Goal: Task Accomplishment & Management: Manage account settings

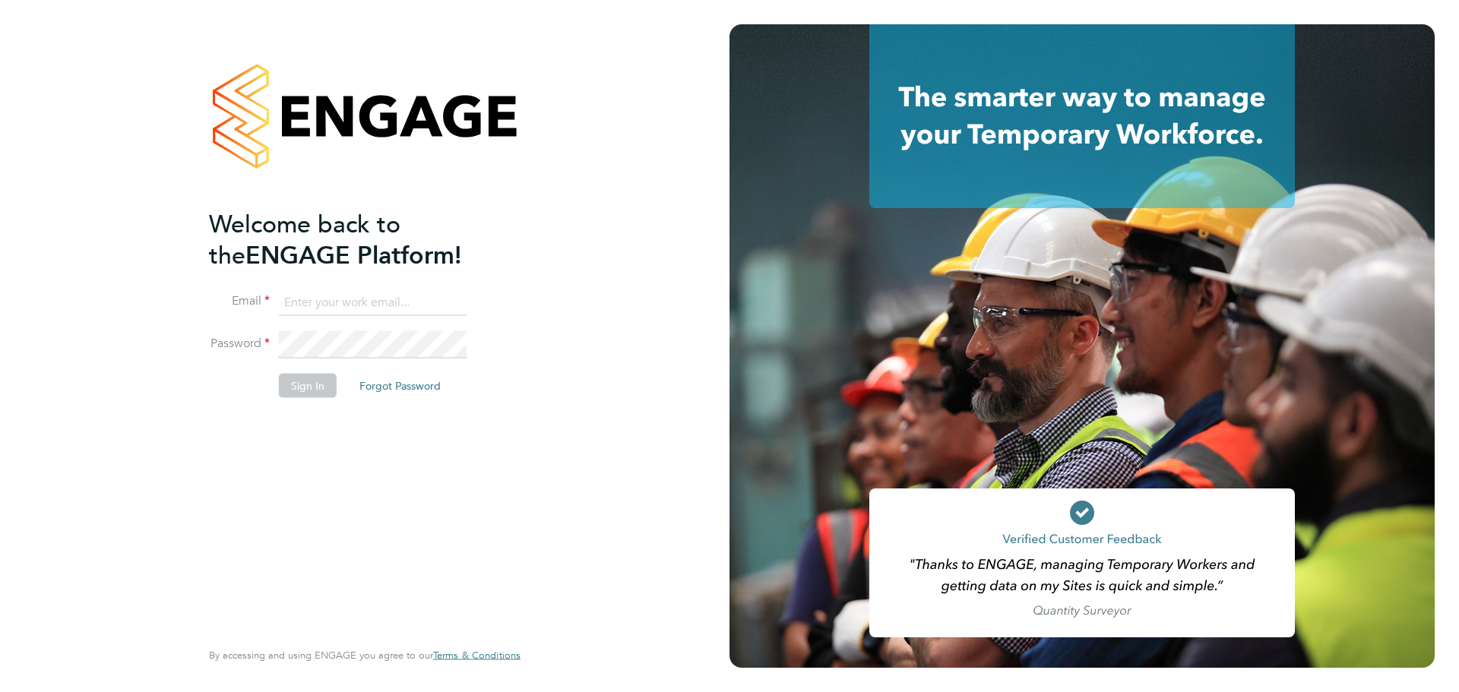
type input "[EMAIL_ADDRESS][DOMAIN_NAME]"
click at [300, 383] on button "Sign In" at bounding box center [308, 385] width 58 height 24
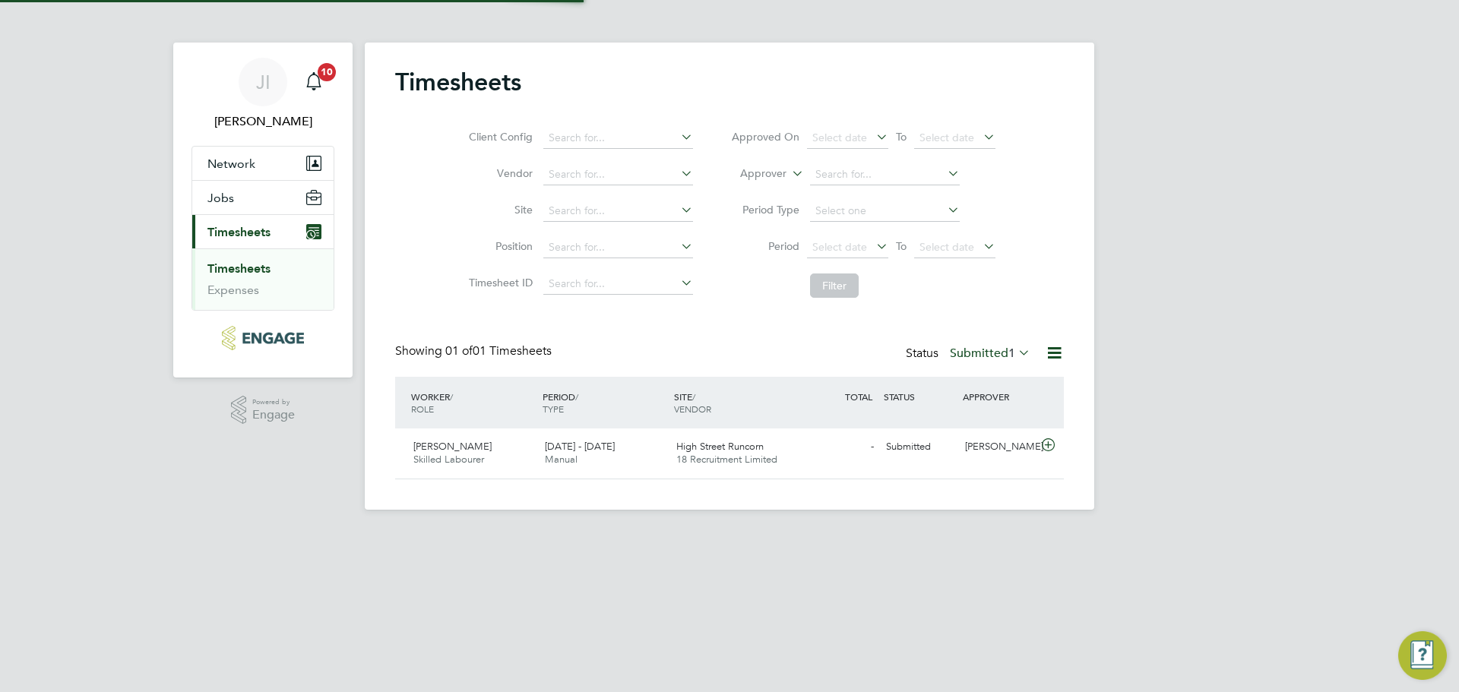
scroll to position [39, 132]
click at [441, 449] on span "Shaun Mccarroll" at bounding box center [453, 446] width 78 height 13
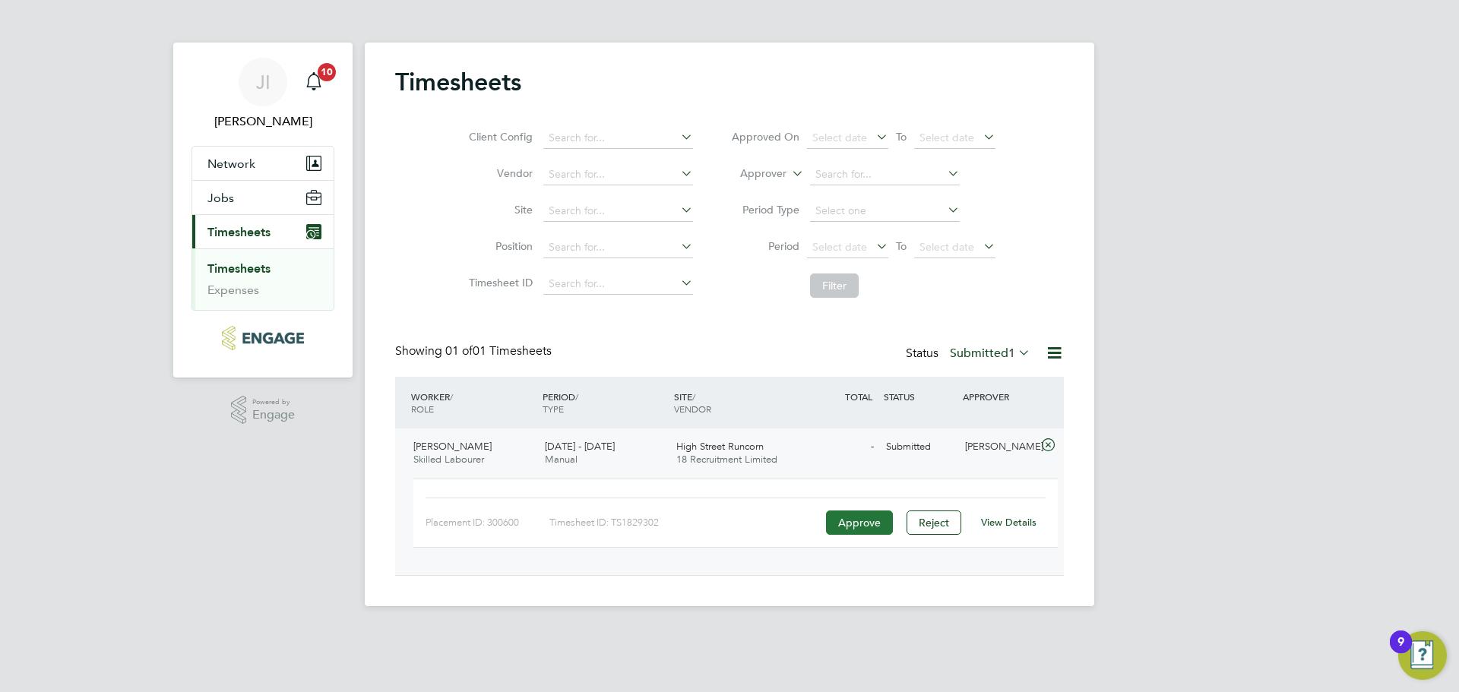
click at [861, 521] on button "Approve" at bounding box center [859, 523] width 67 height 24
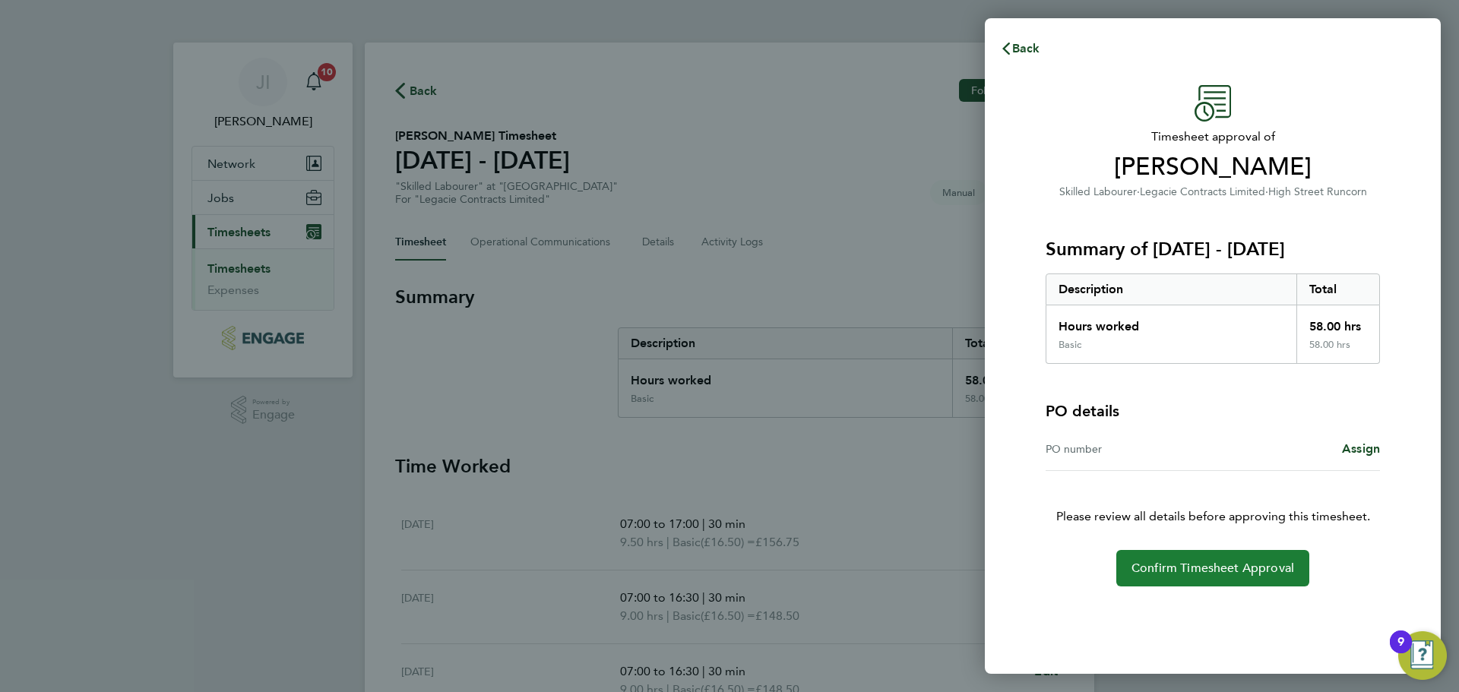
click at [1206, 586] on button "Confirm Timesheet Approval" at bounding box center [1213, 568] width 193 height 36
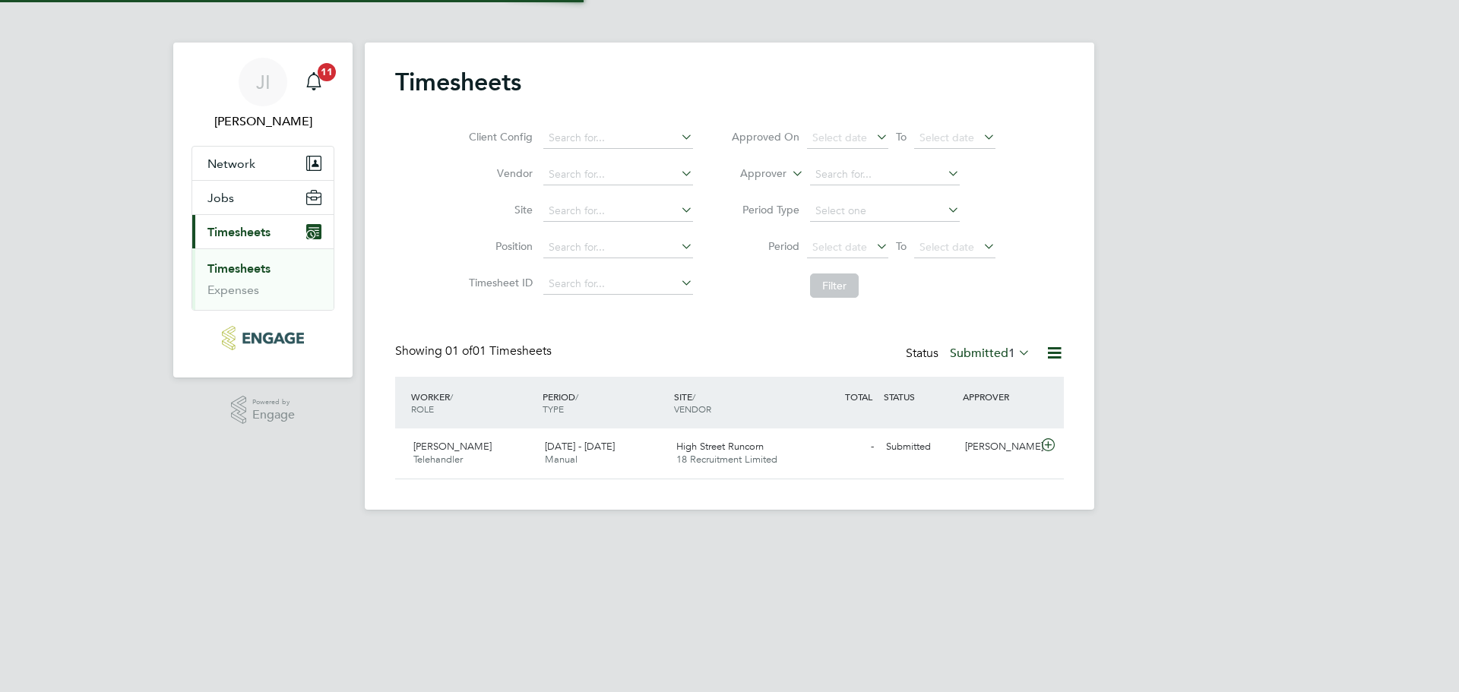
scroll to position [39, 132]
click at [462, 461] on span "Telehandler" at bounding box center [438, 459] width 49 height 13
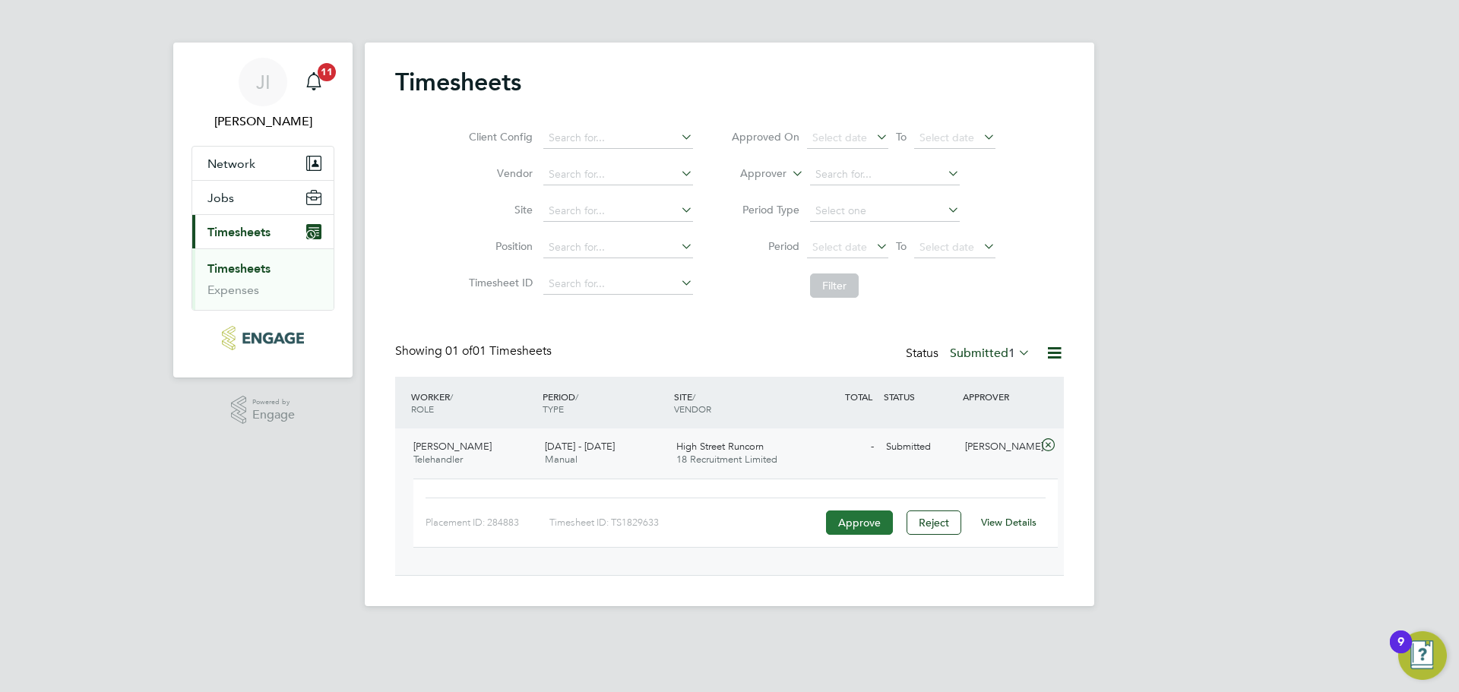
click at [852, 528] on button "Approve" at bounding box center [859, 523] width 67 height 24
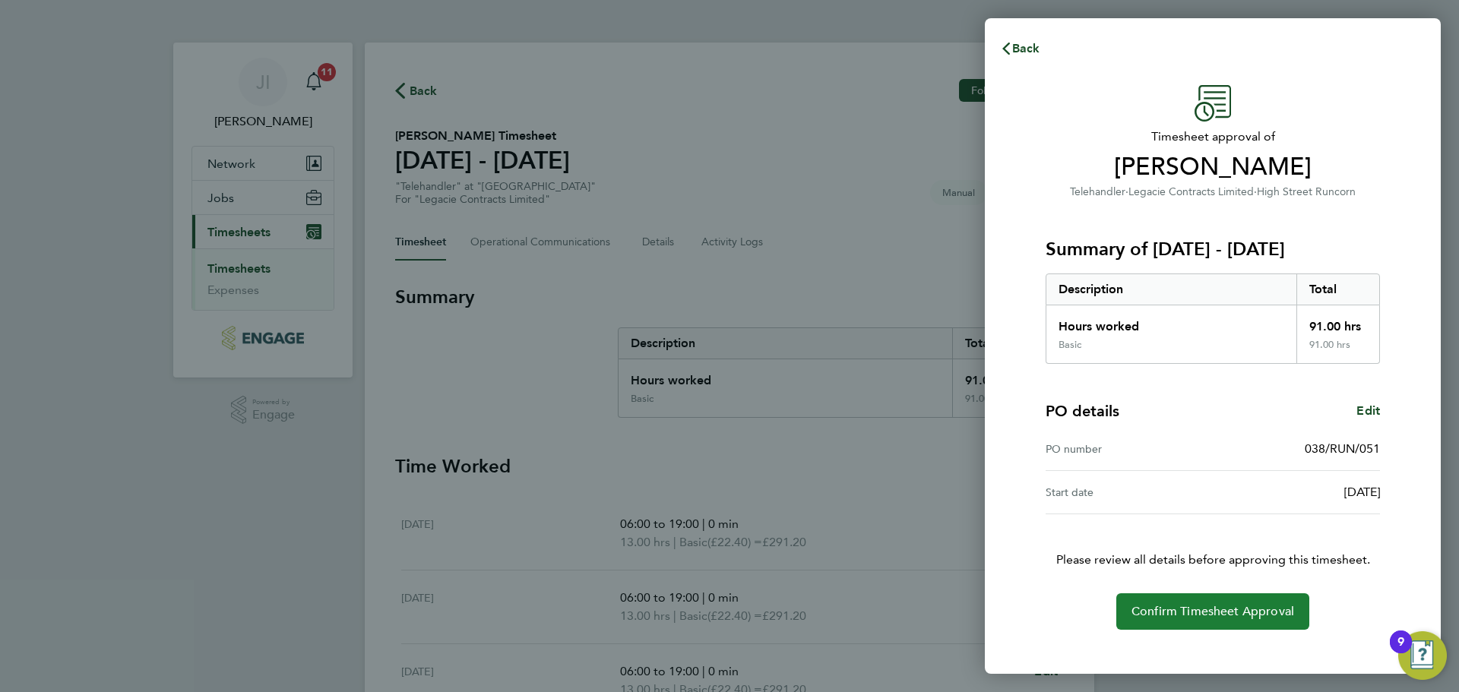
click at [1196, 611] on span "Confirm Timesheet Approval" at bounding box center [1213, 611] width 163 height 15
